Goal: Task Accomplishment & Management: Complete application form

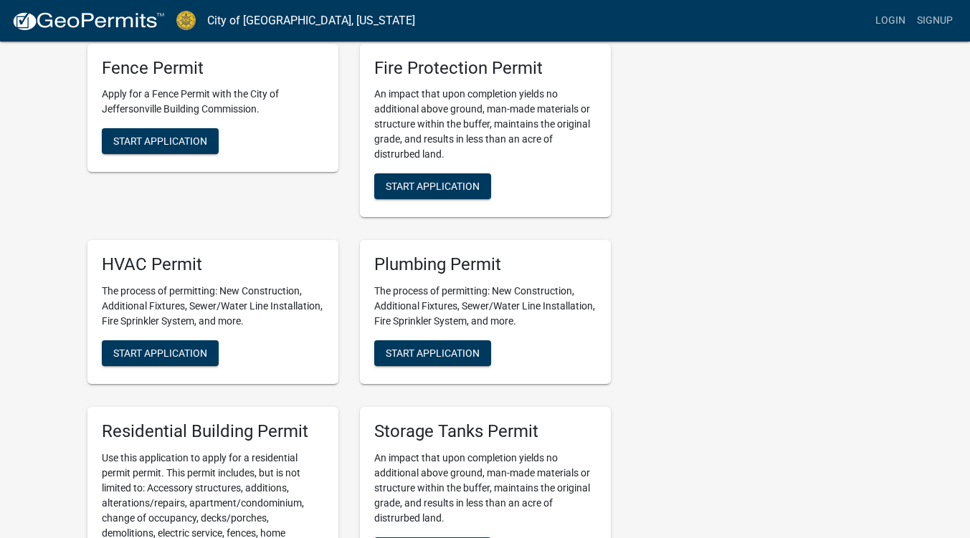
scroll to position [410, 0]
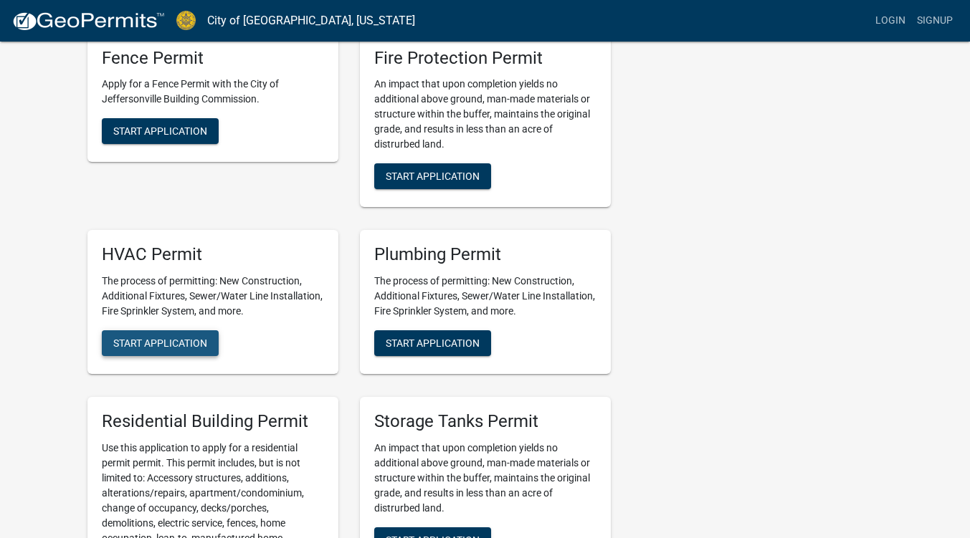
click at [189, 348] on span "Start Application" at bounding box center [160, 343] width 94 height 11
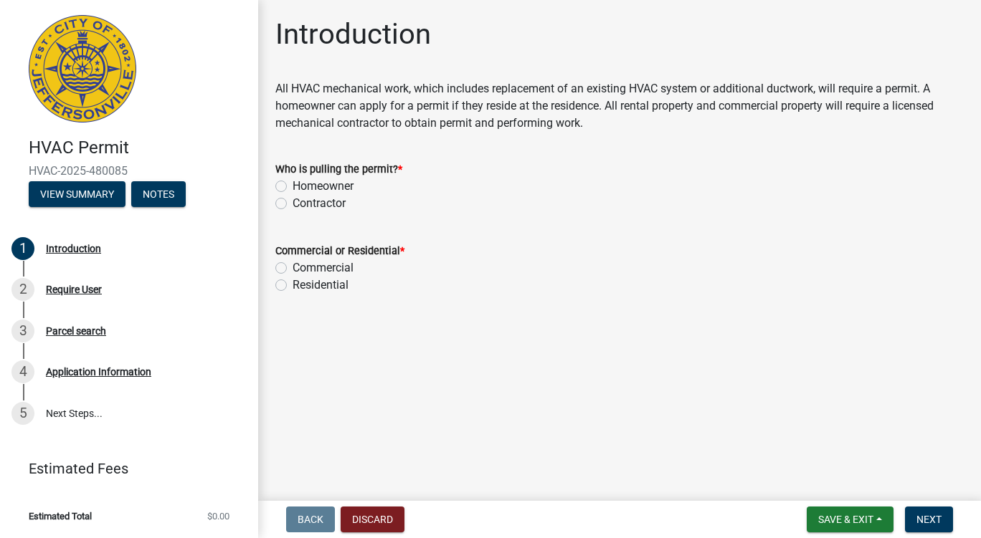
click at [293, 202] on label "Contractor" at bounding box center [319, 203] width 53 height 17
click at [293, 202] on input "Contractor" at bounding box center [297, 199] width 9 height 9
radio input "true"
click at [293, 284] on label "Residential" at bounding box center [321, 285] width 56 height 17
click at [293, 284] on input "Residential" at bounding box center [297, 281] width 9 height 9
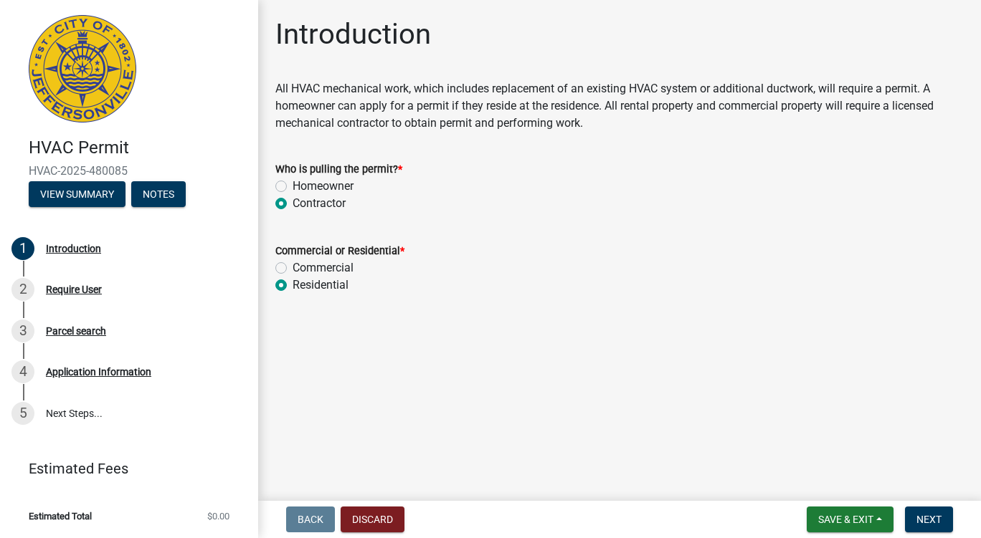
radio input "true"
click at [933, 517] on span "Next" at bounding box center [928, 519] width 25 height 11
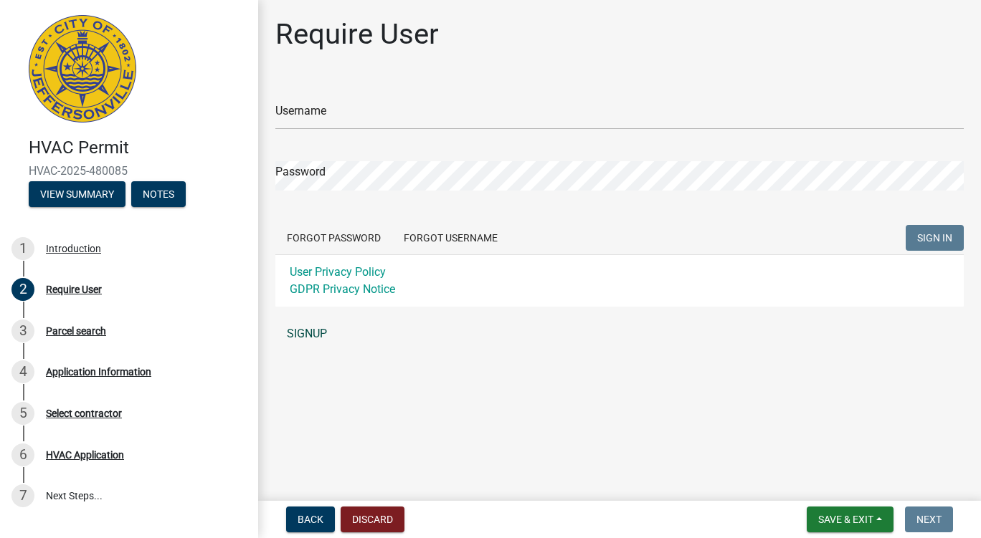
click at [305, 329] on link "SIGNUP" at bounding box center [619, 334] width 688 height 29
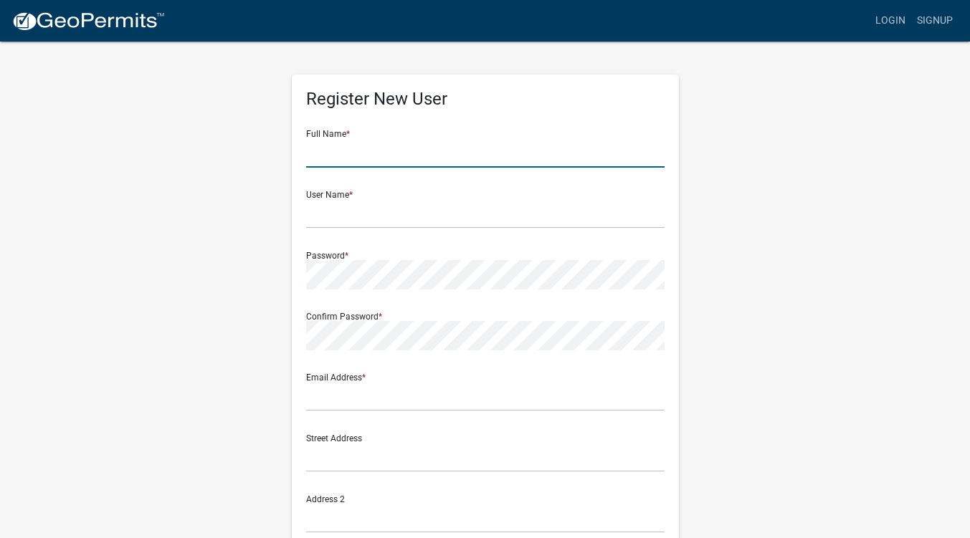
click at [341, 144] on input "text" at bounding box center [485, 152] width 358 height 29
type input "[PERSON_NAME]"
type input "[STREET_ADDRESS]"
type input "[GEOGRAPHIC_DATA]"
type input "KY"
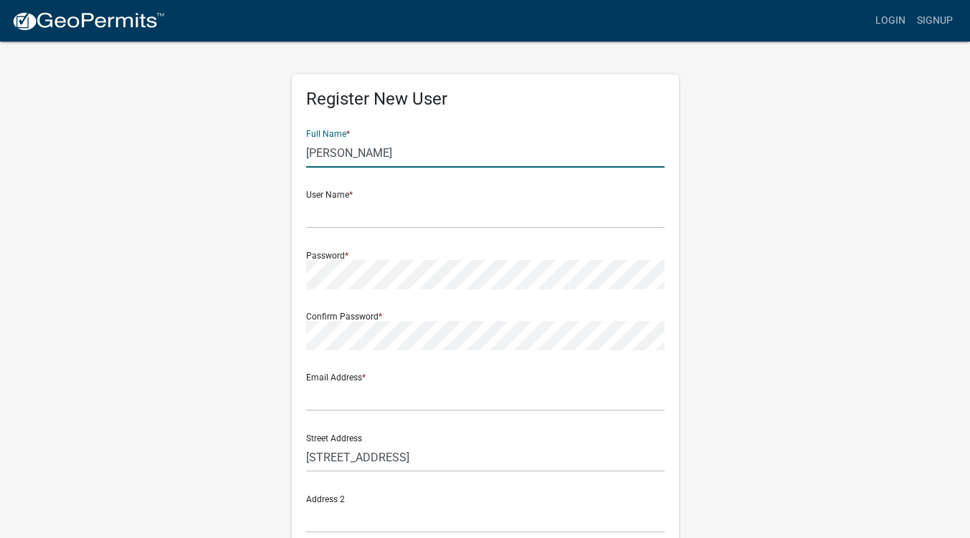
type input "40258"
type input "5026891217"
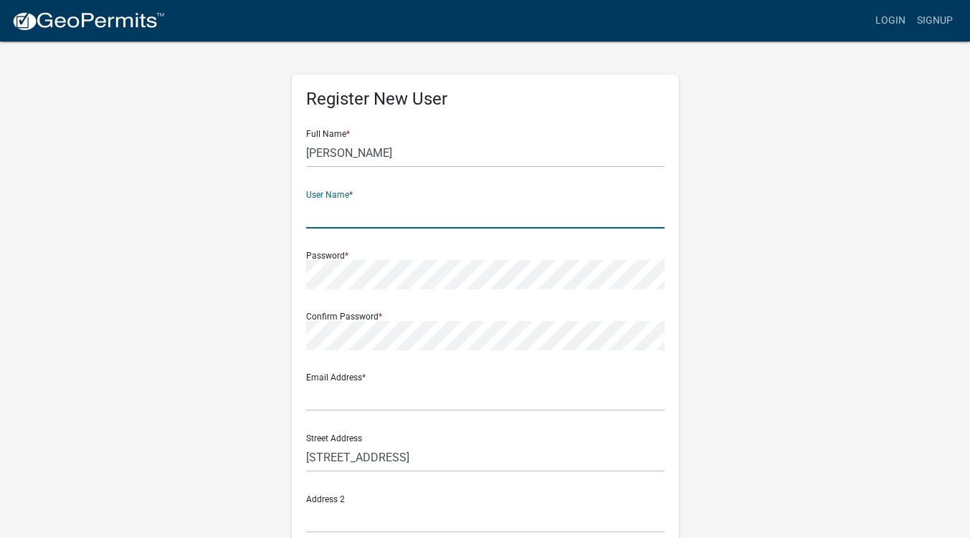
click at [381, 211] on input "text" at bounding box center [485, 213] width 358 height 29
type input "[EMAIL_ADDRESS][DOMAIN_NAME]"
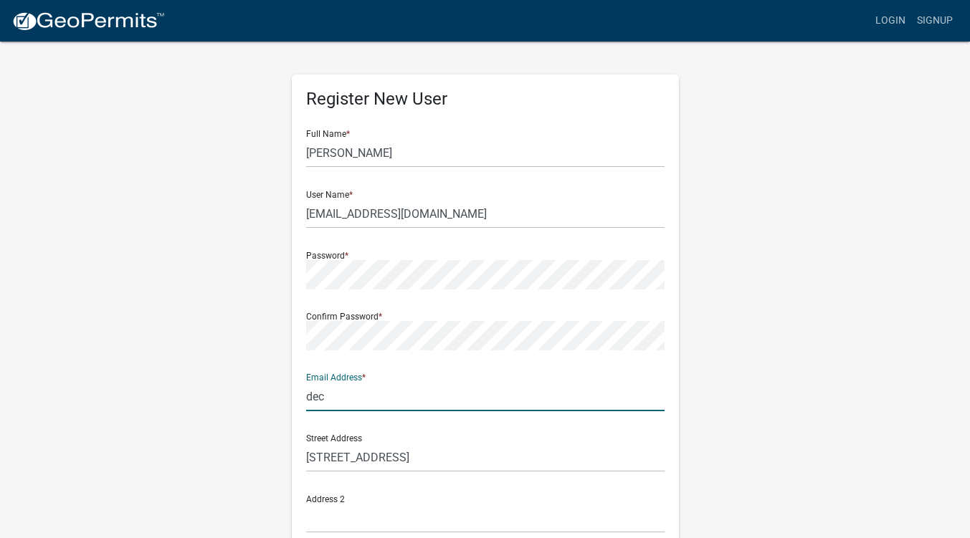
type input "[EMAIL_ADDRESS][DOMAIN_NAME]"
click at [720, 401] on div "Register New User Full Name * Brian Decker User Name * deckerhvacky@gmail.com P…" at bounding box center [485, 423] width 817 height 767
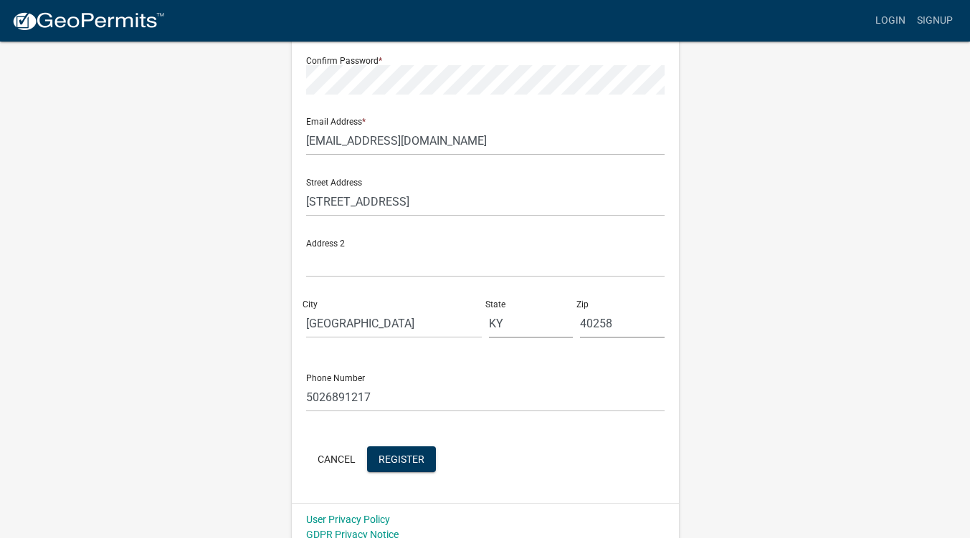
scroll to position [269, 0]
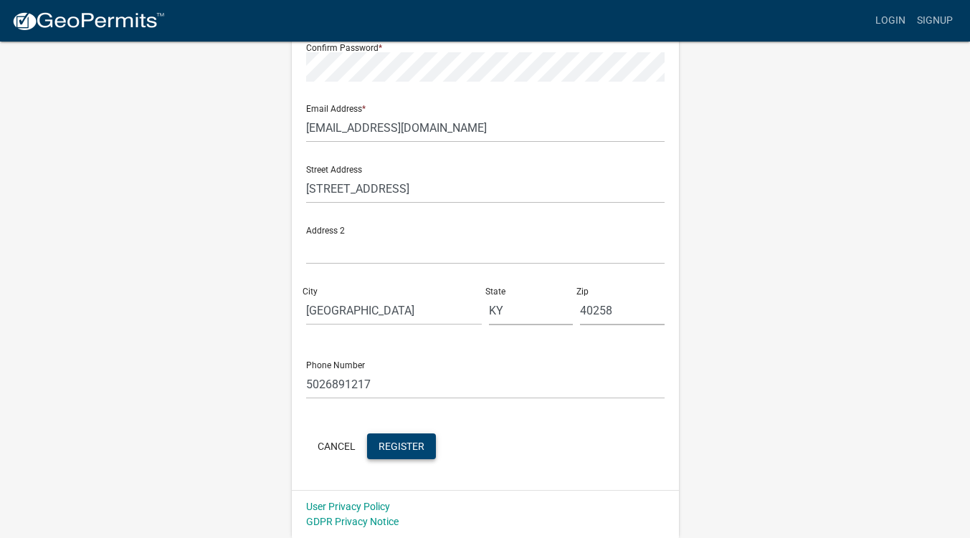
click at [409, 451] on span "Register" at bounding box center [402, 445] width 46 height 11
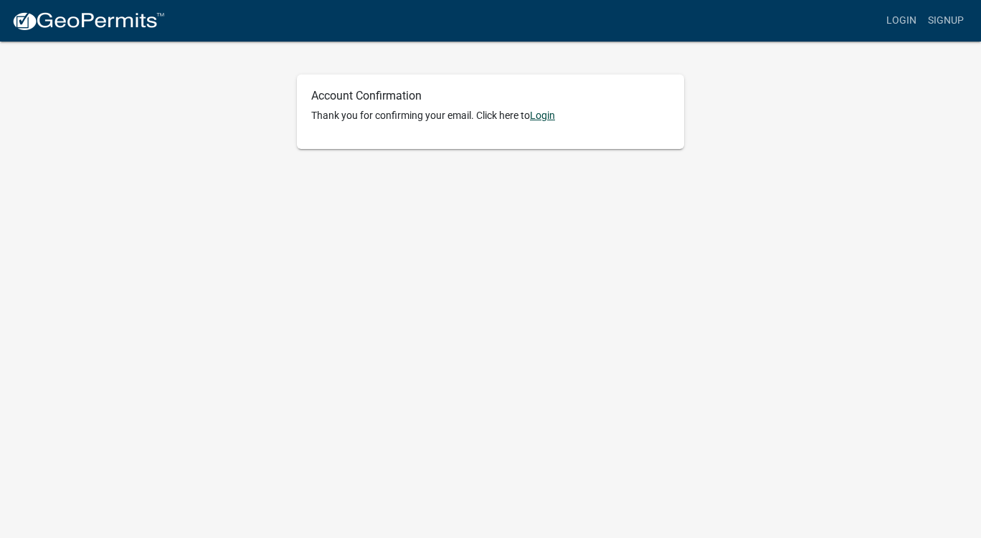
click at [538, 116] on link "Login" at bounding box center [542, 115] width 25 height 11
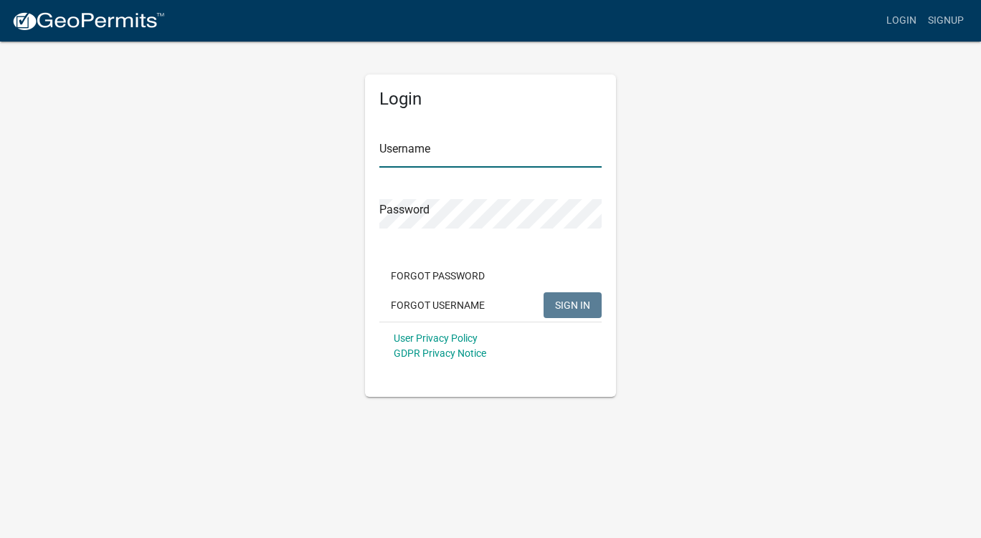
type input "[EMAIL_ADDRESS][DOMAIN_NAME]"
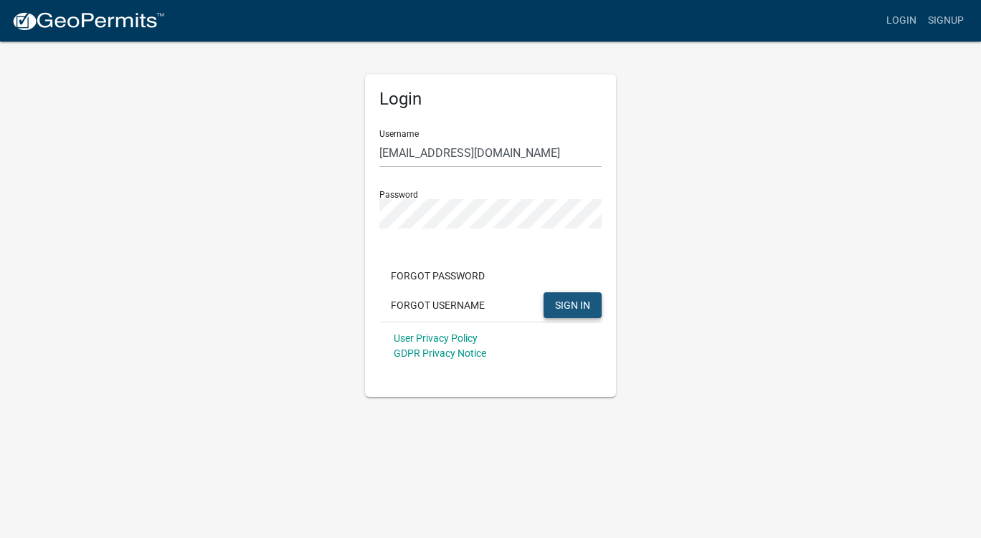
click at [564, 302] on span "SIGN IN" at bounding box center [572, 304] width 35 height 11
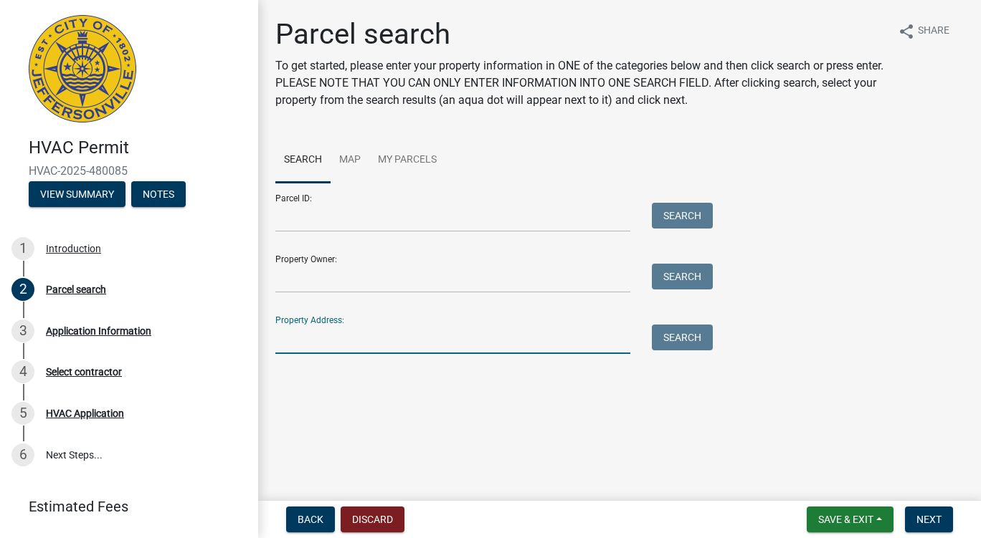
click at [358, 338] on input "Property Address:" at bounding box center [452, 339] width 355 height 29
type input "[STREET_ADDRESS]"
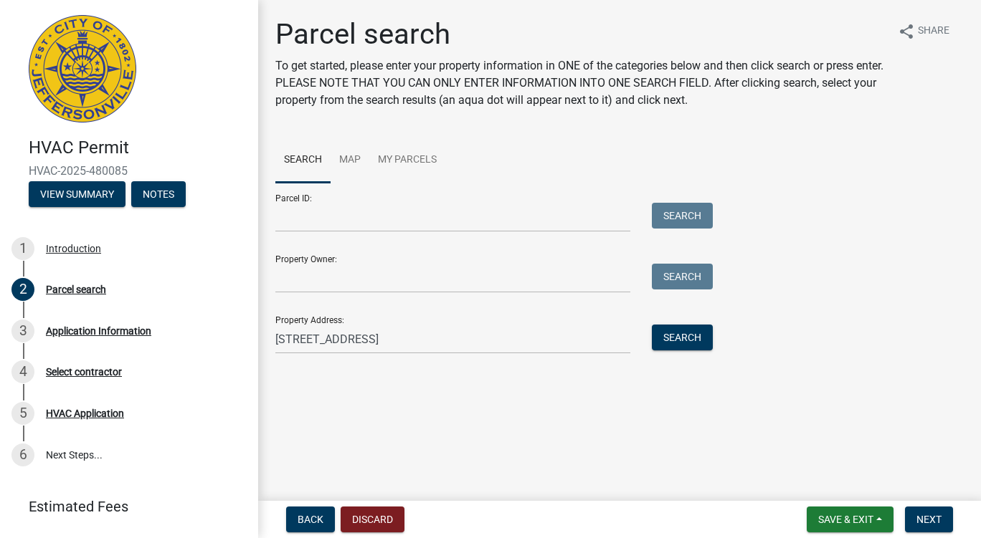
click at [667, 323] on div "Property Address: [STREET_ADDRESS] Search" at bounding box center [490, 329] width 430 height 49
click at [683, 336] on button "Search" at bounding box center [682, 338] width 61 height 26
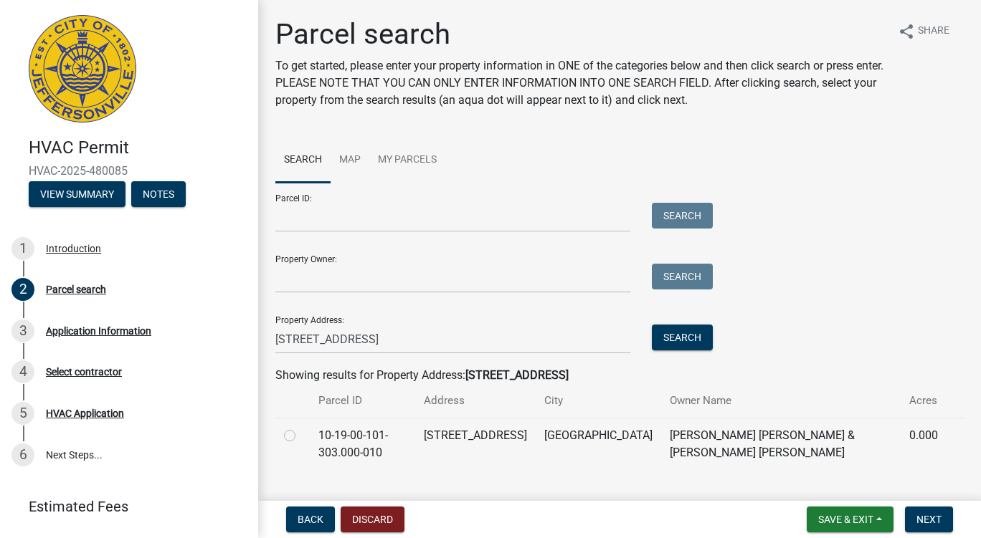
click at [301, 427] on label at bounding box center [301, 427] width 0 height 0
click at [301, 432] on input "radio" at bounding box center [305, 431] width 9 height 9
radio input "true"
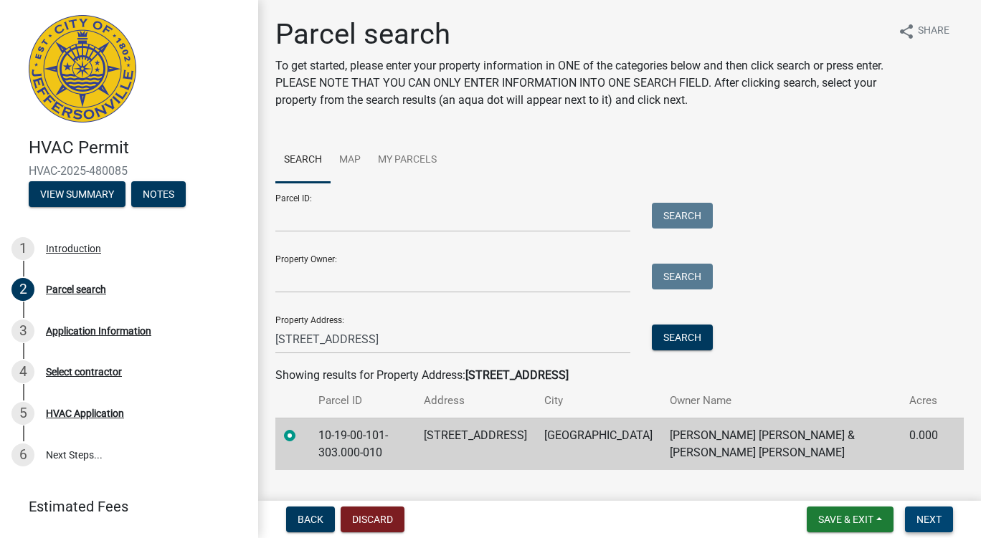
click at [930, 514] on span "Next" at bounding box center [928, 519] width 25 height 11
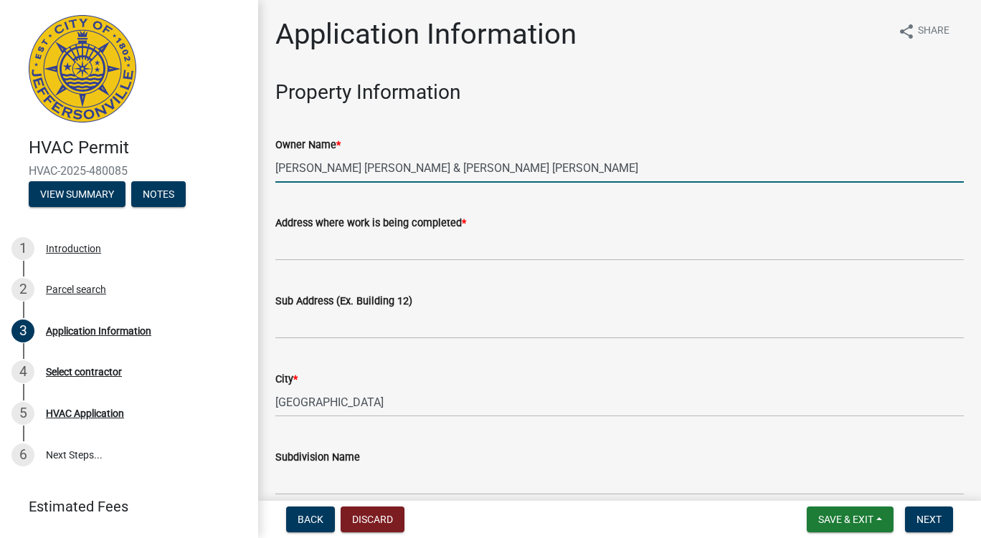
click at [455, 166] on input "[PERSON_NAME] [PERSON_NAME] & [PERSON_NAME] [PERSON_NAME]" at bounding box center [619, 167] width 688 height 29
drag, startPoint x: 455, startPoint y: 166, endPoint x: 247, endPoint y: 191, distance: 210.1
click at [247, 191] on div "HVAC Permit HVAC-2025-480085 View Summary Notes 1 Introduction 2 Parcel search …" at bounding box center [490, 269] width 981 height 538
type input "Ck Investments"
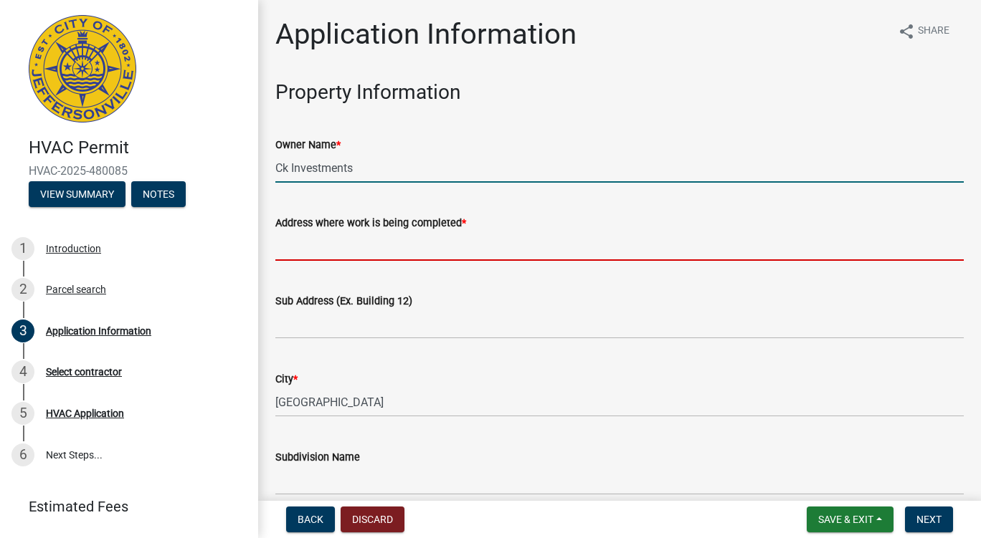
click at [358, 245] on input "Address where work is being completed *" at bounding box center [619, 246] width 688 height 29
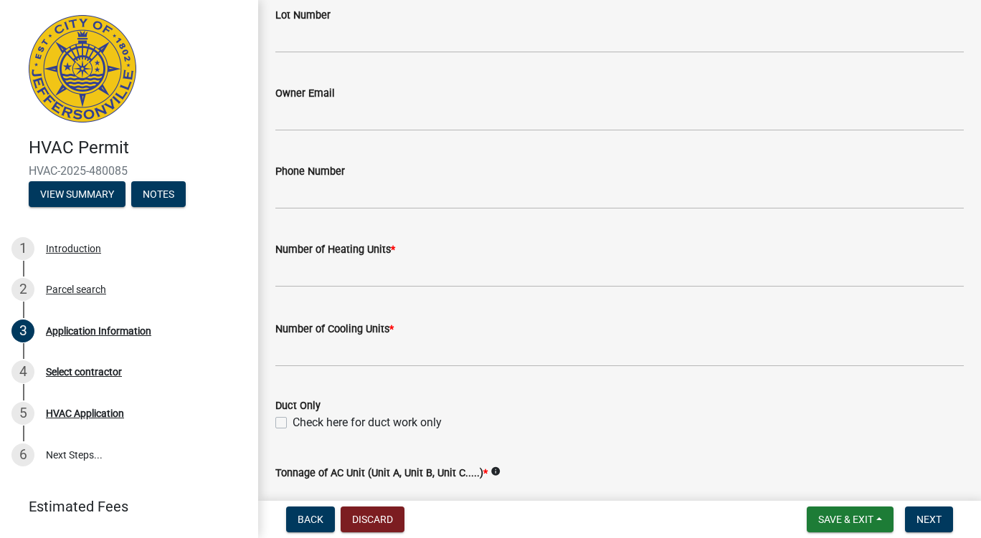
scroll to position [528, 0]
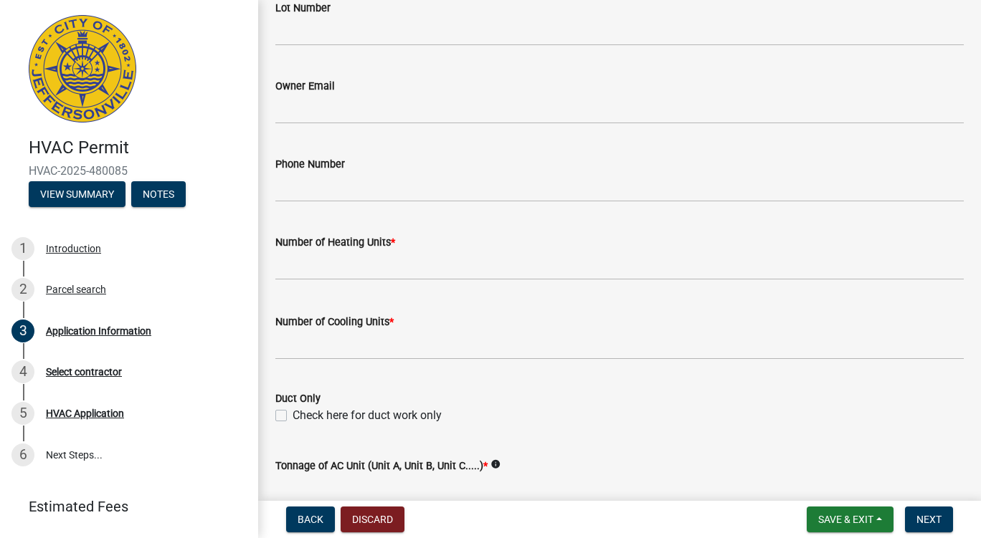
type input "740 Mechanic St"
click at [377, 270] on input "text" at bounding box center [619, 265] width 688 height 29
type input "1"
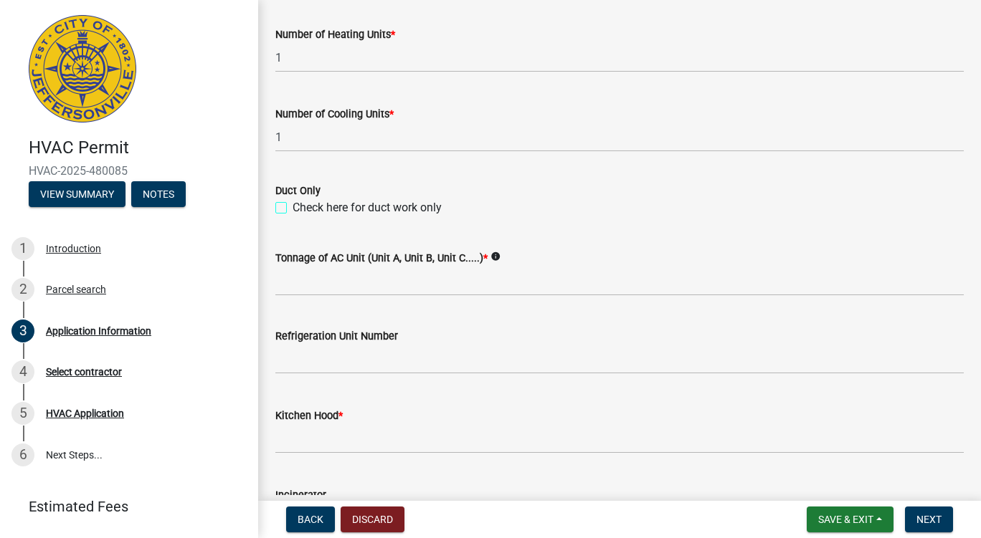
scroll to position [738, 0]
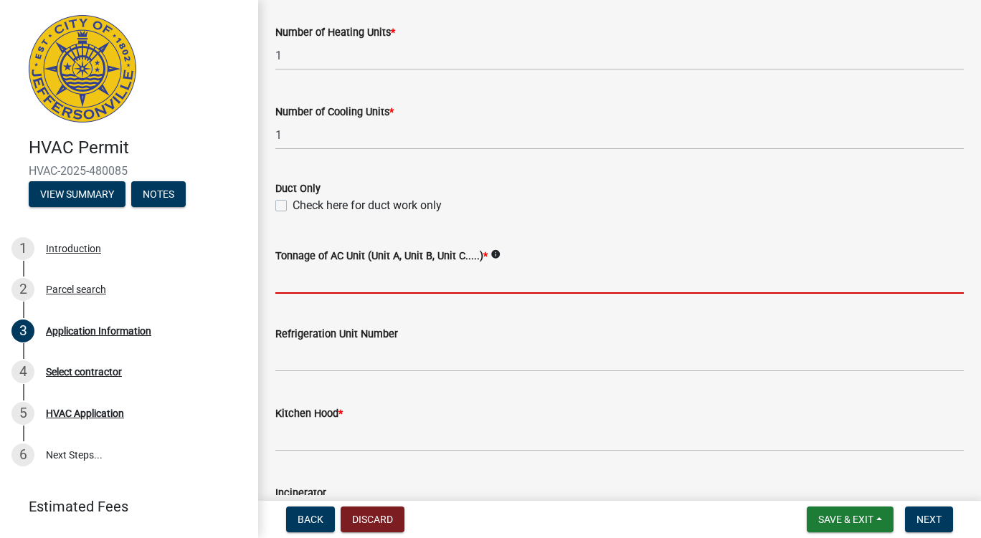
click at [432, 283] on input "Tonnage of AC Unit (Unit A, Unit B, Unit C.....) *" at bounding box center [619, 279] width 688 height 29
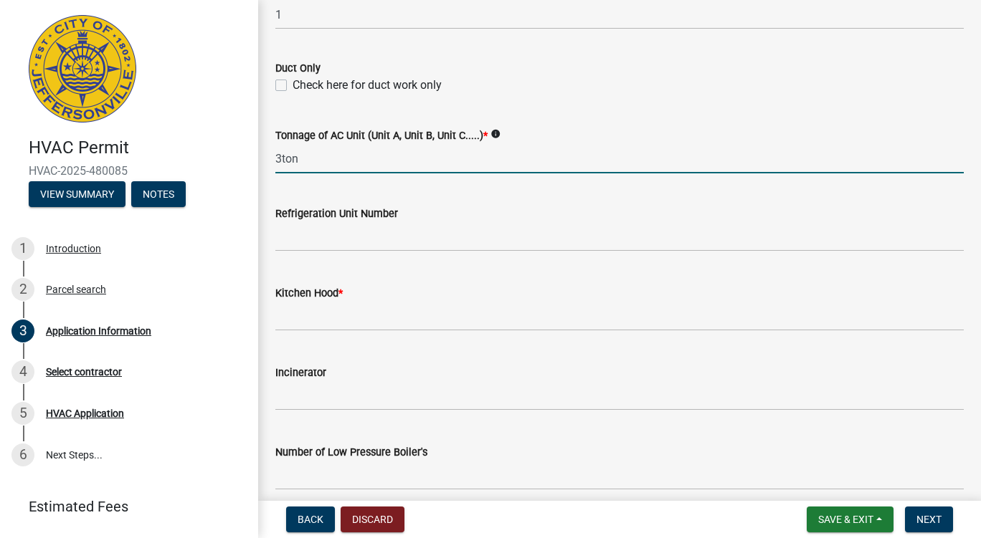
scroll to position [916, 0]
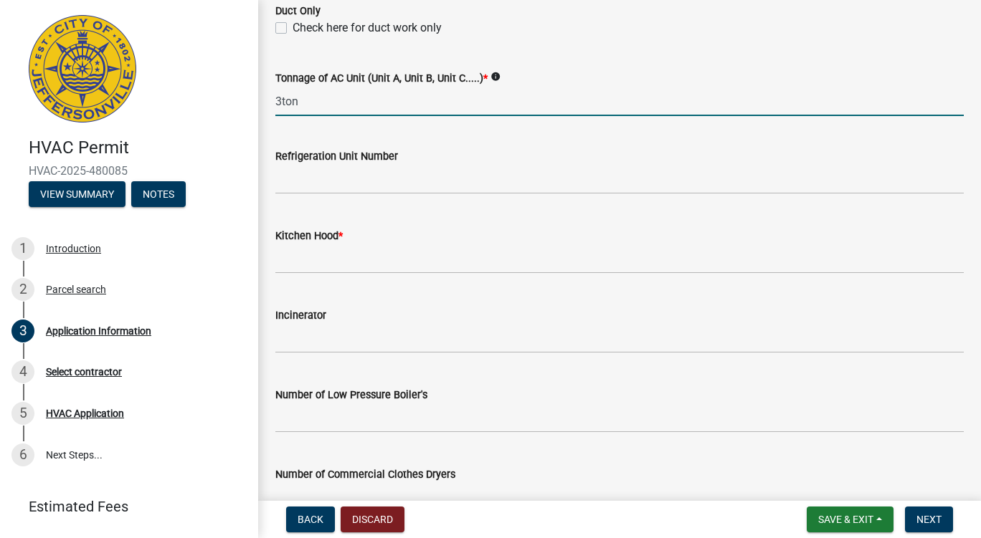
type input "3ton"
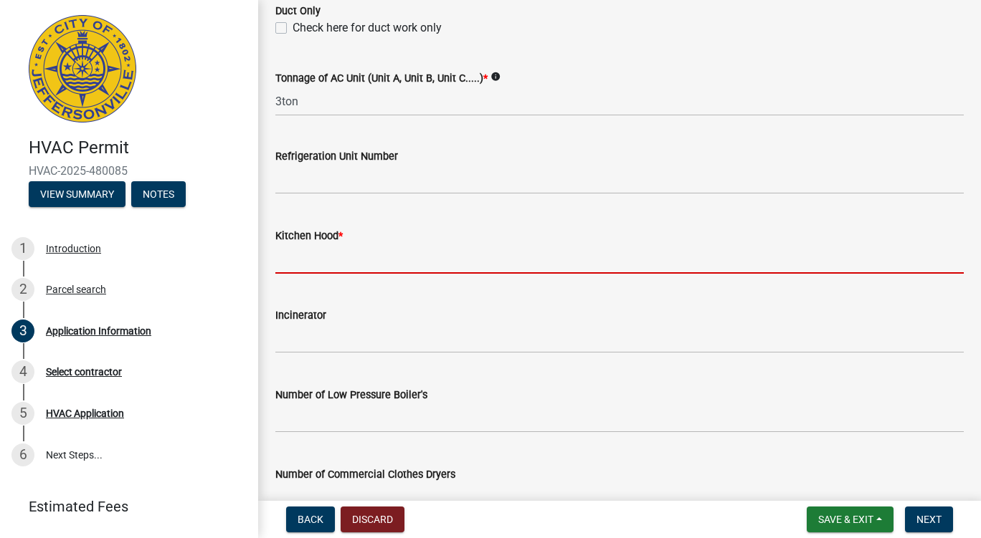
click at [375, 257] on input "text" at bounding box center [619, 258] width 688 height 29
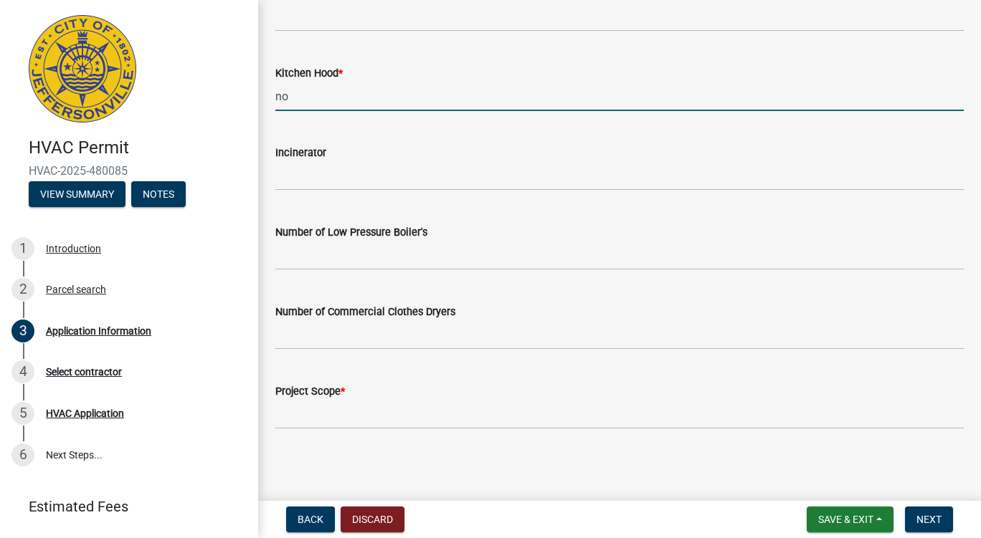
scroll to position [1079, 0]
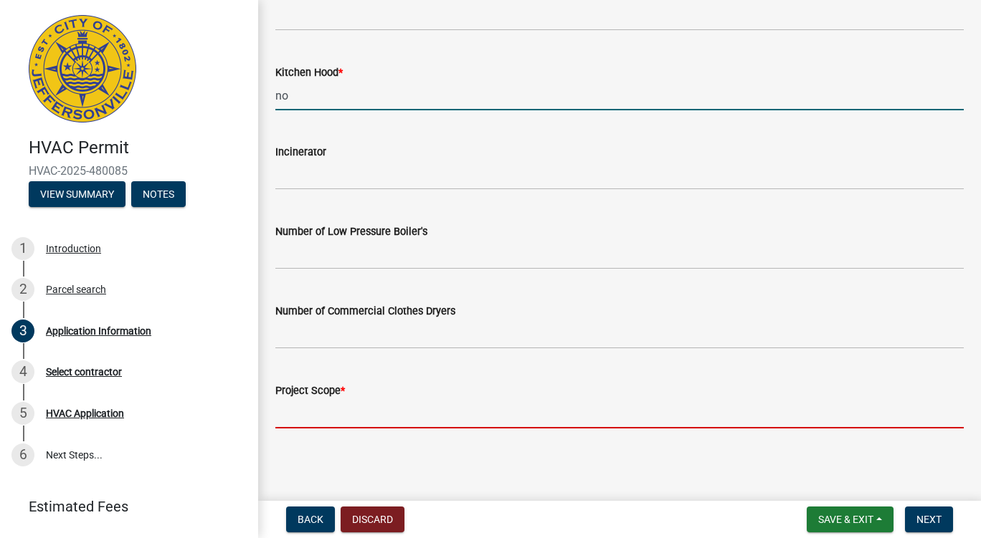
type input "0"
click at [367, 414] on input "Project Scope *" at bounding box center [619, 413] width 688 height 29
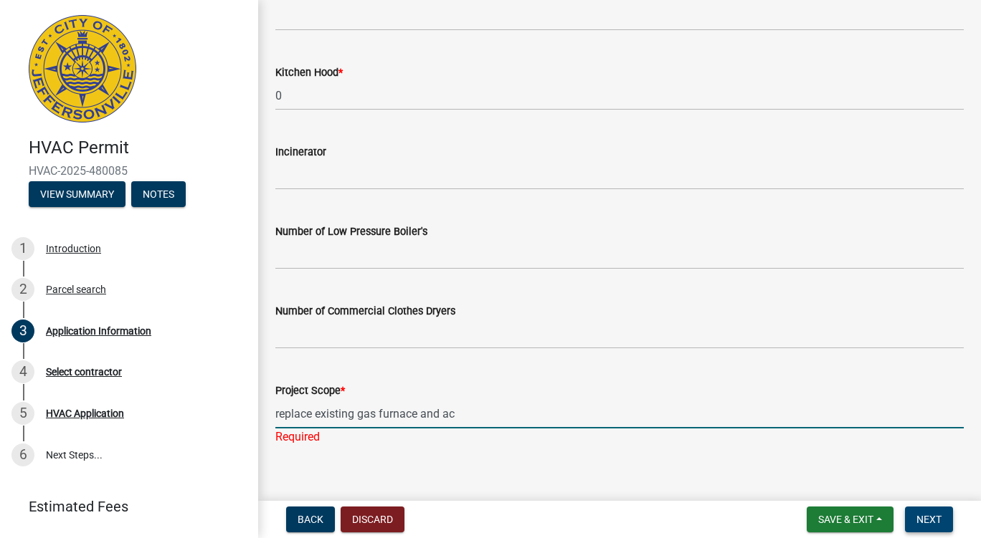
type input "replace existing gas furnace and ac"
click at [929, 510] on button "Next" at bounding box center [929, 520] width 48 height 26
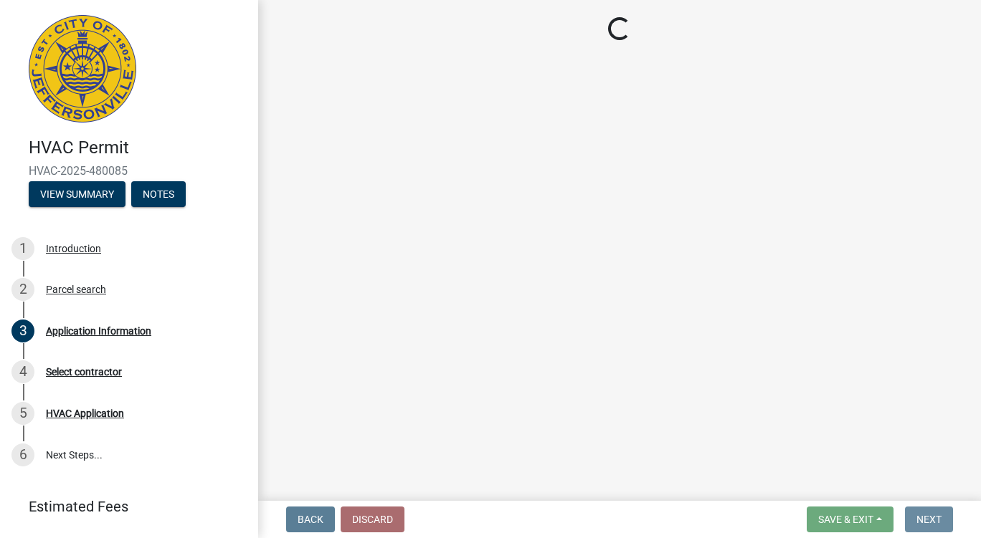
scroll to position [0, 0]
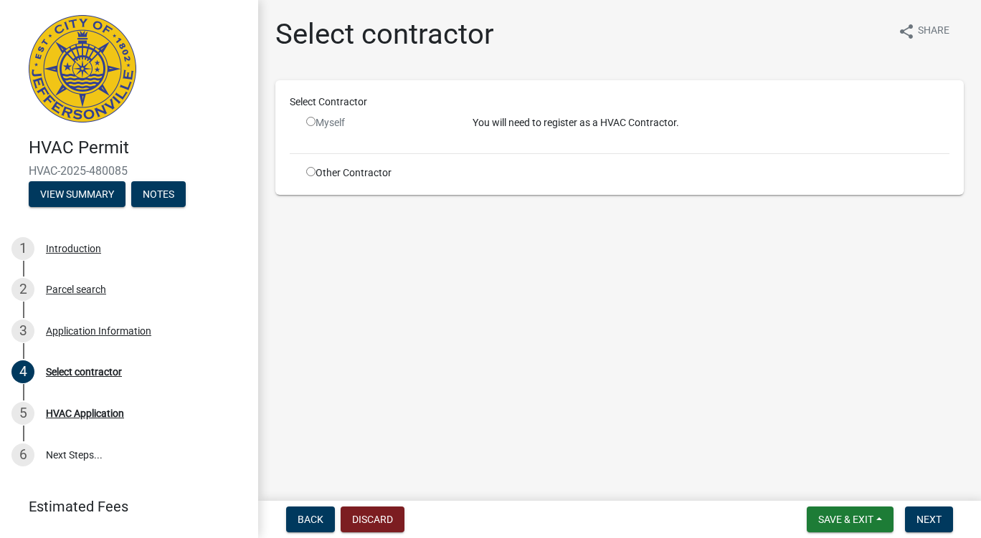
click at [311, 122] on input "radio" at bounding box center [310, 121] width 9 height 9
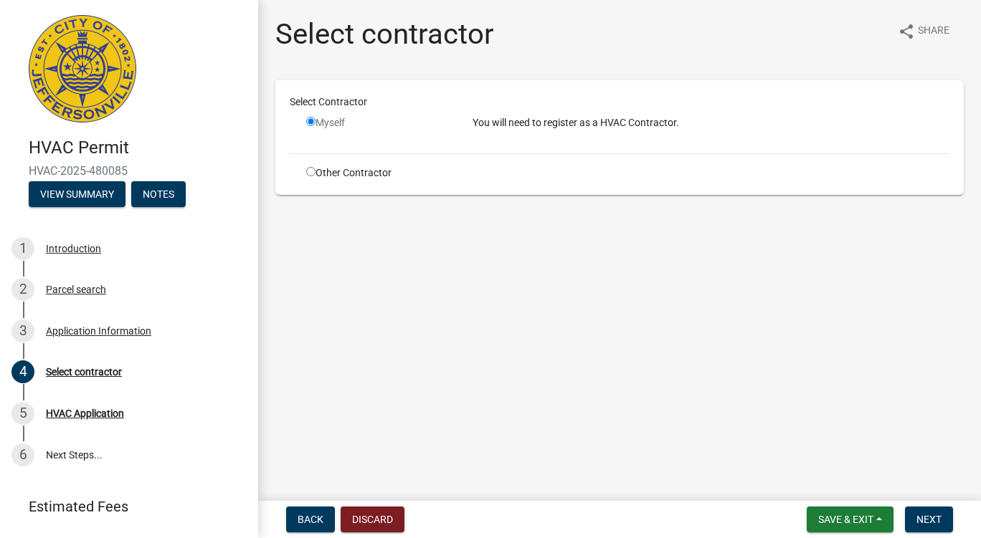
radio input "false"
click at [313, 168] on input "radio" at bounding box center [310, 171] width 9 height 9
radio input "true"
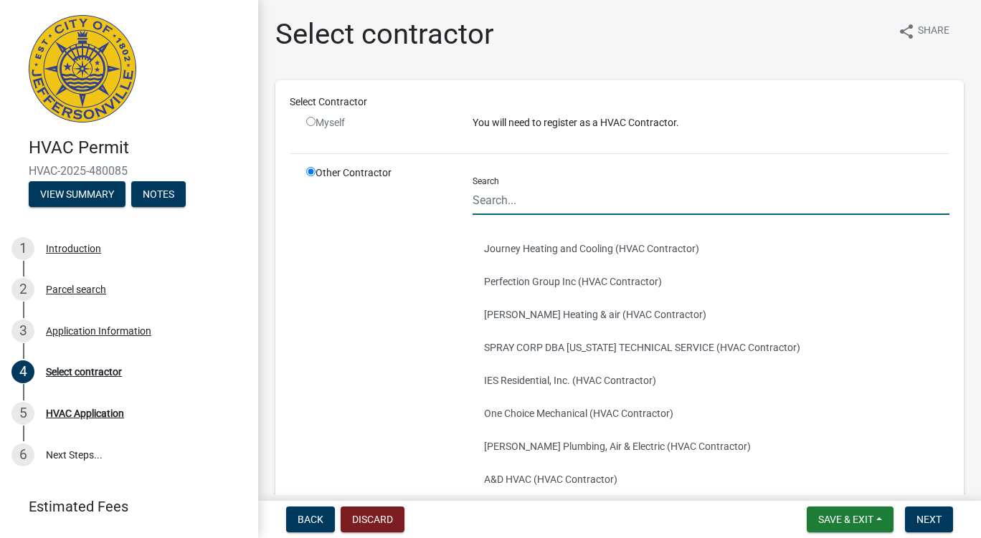
click at [511, 209] on input "Search" at bounding box center [710, 200] width 477 height 29
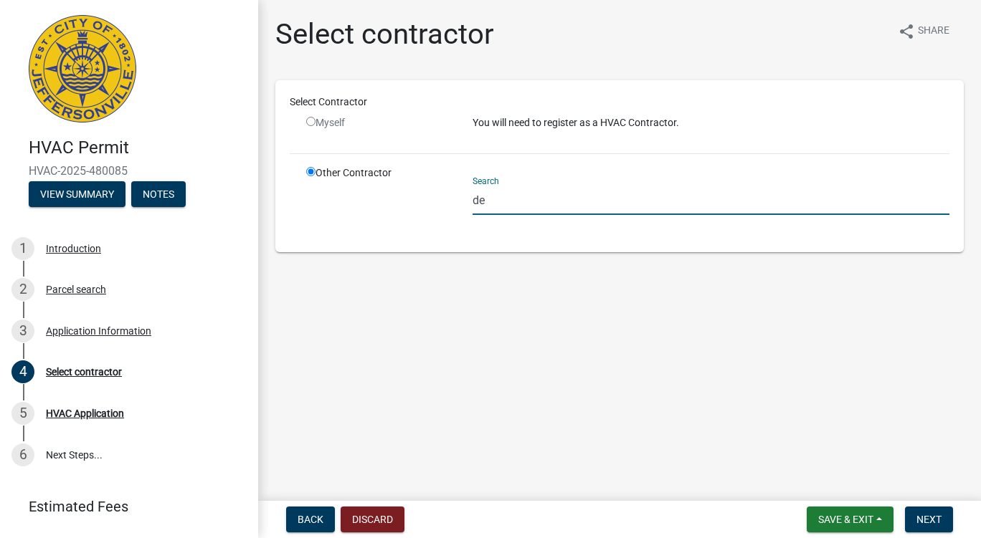
type input "d"
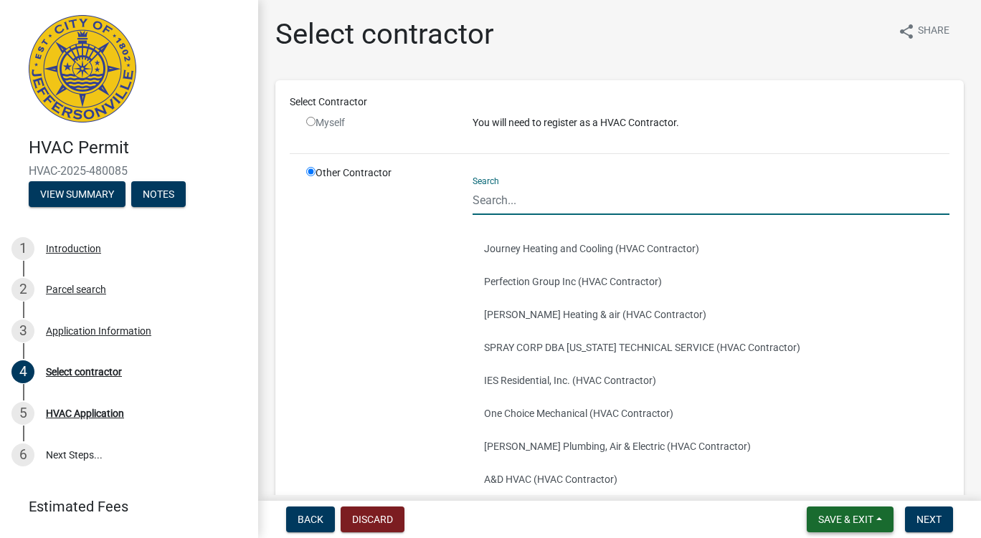
click at [840, 519] on span "Save & Exit" at bounding box center [845, 519] width 55 height 11
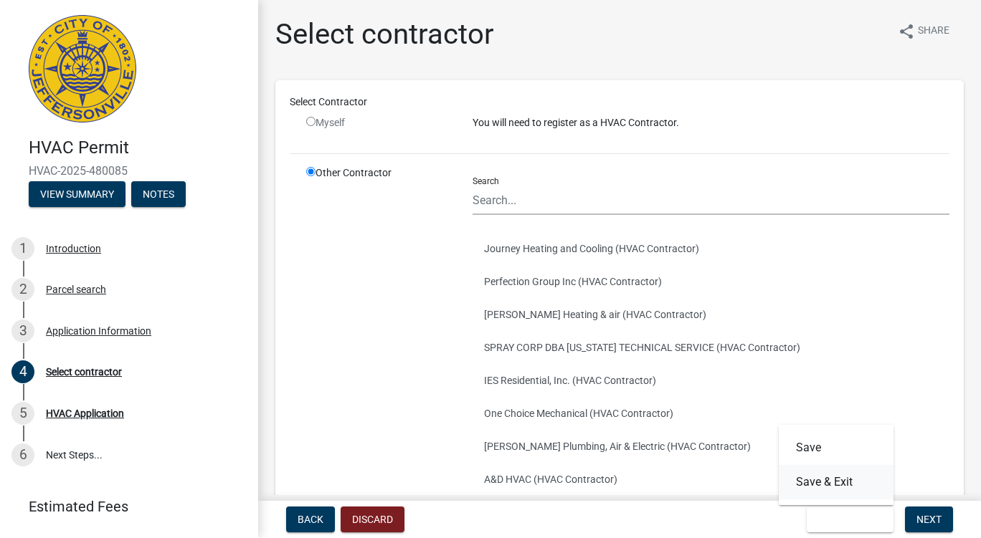
click at [824, 481] on button "Save & Exit" at bounding box center [836, 482] width 115 height 34
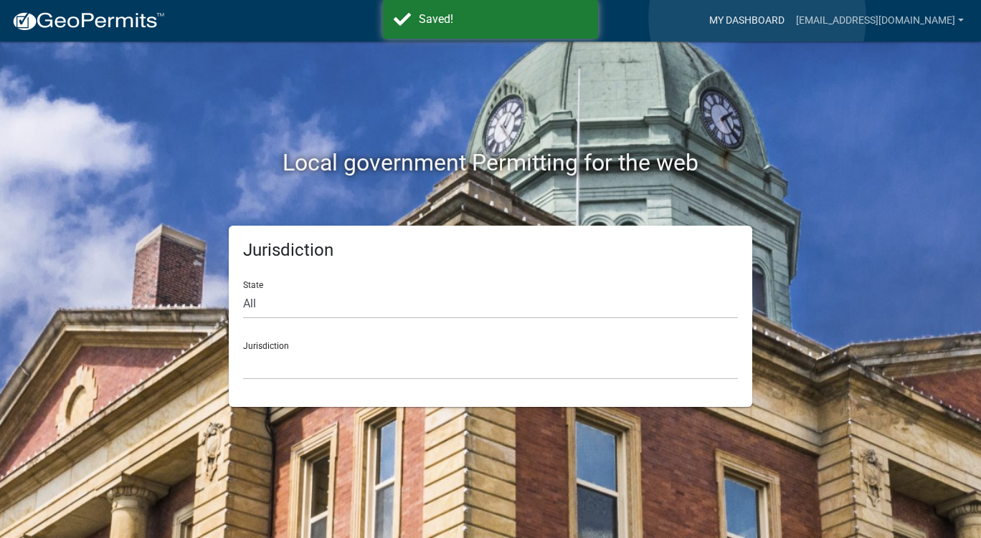
click at [757, 18] on link "My Dashboard" at bounding box center [746, 20] width 87 height 27
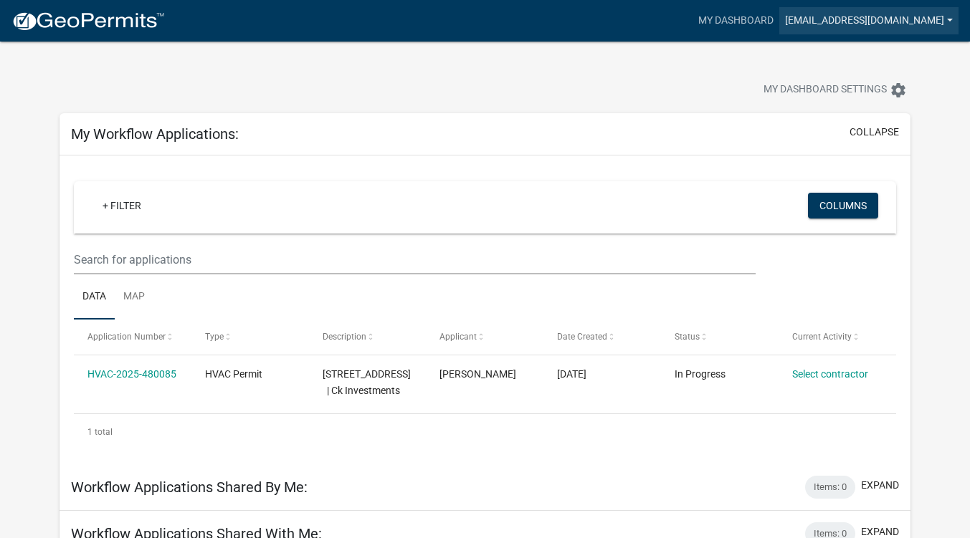
click at [913, 21] on link "[EMAIL_ADDRESS][DOMAIN_NAME]" at bounding box center [868, 20] width 179 height 27
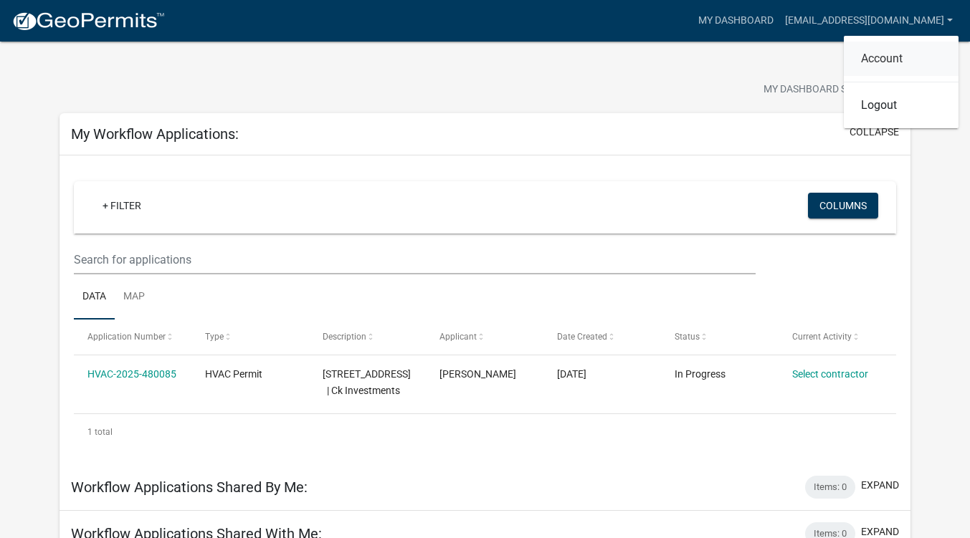
click at [892, 52] on link "Account" at bounding box center [901, 59] width 115 height 34
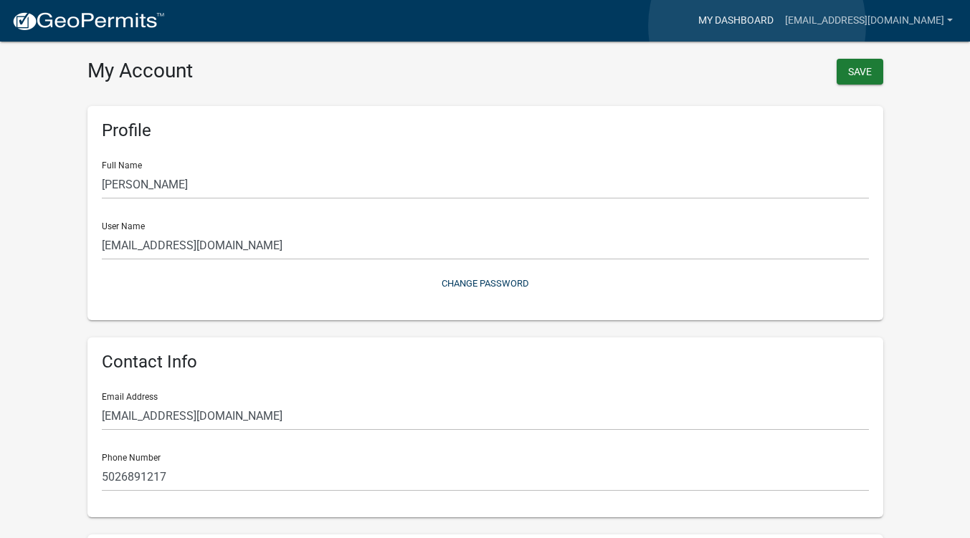
click at [757, 26] on link "My Dashboard" at bounding box center [736, 20] width 87 height 27
